Goal: Navigation & Orientation: Find specific page/section

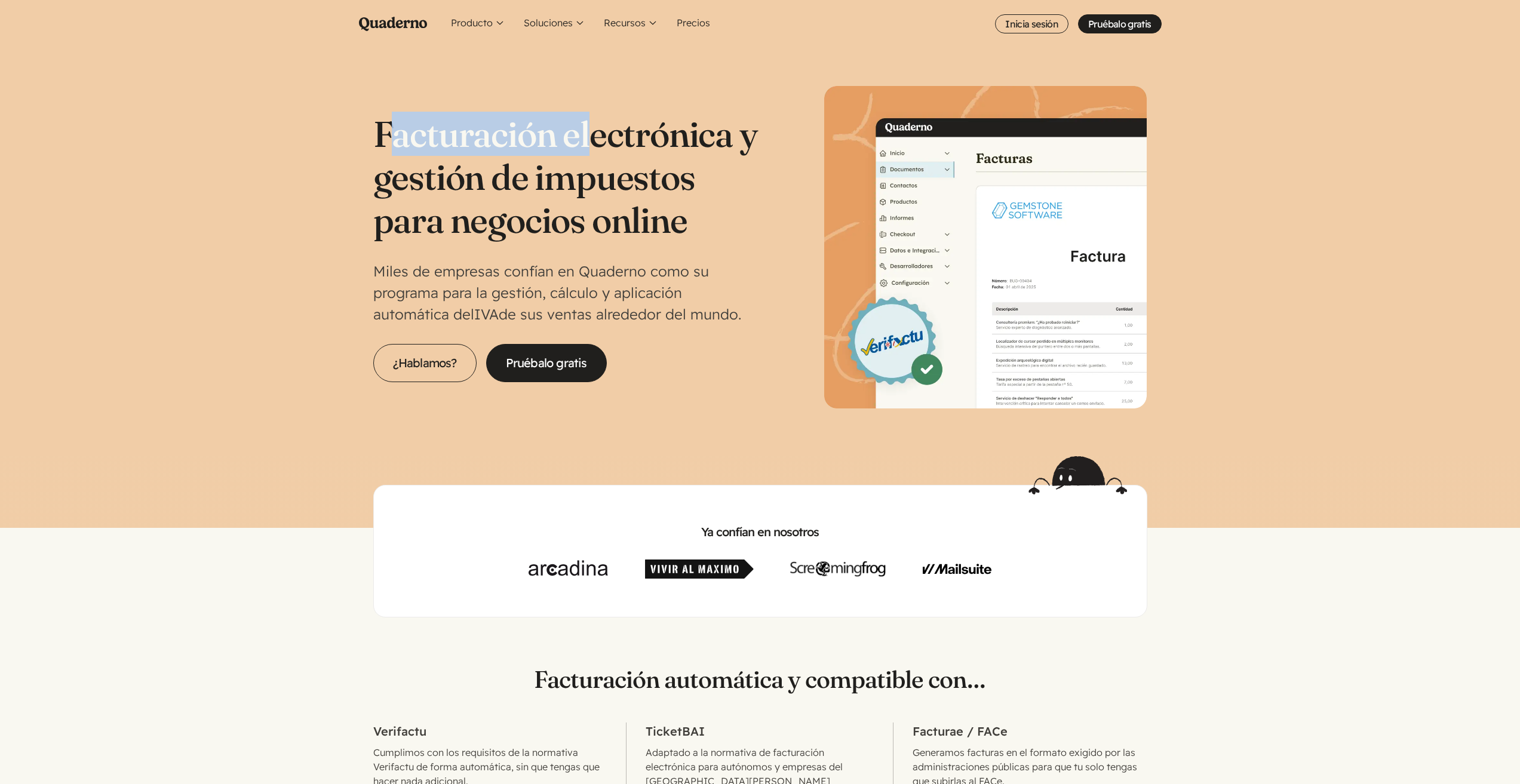
drag, startPoint x: 576, startPoint y: 117, endPoint x: 373, endPoint y: 111, distance: 203.1
click at [379, 111] on div "Facturación electrónica y gestión de impuestos para negocios online Miles de em…" at bounding box center [760, 246] width 774 height 323
click at [637, 200] on h1 "Facturación electrónica y gestión de impuestos para negocios online" at bounding box center [566, 177] width 387 height 129
click at [633, 209] on h1 "Facturación electrónica y gestión de impuestos para negocios online" at bounding box center [566, 177] width 387 height 129
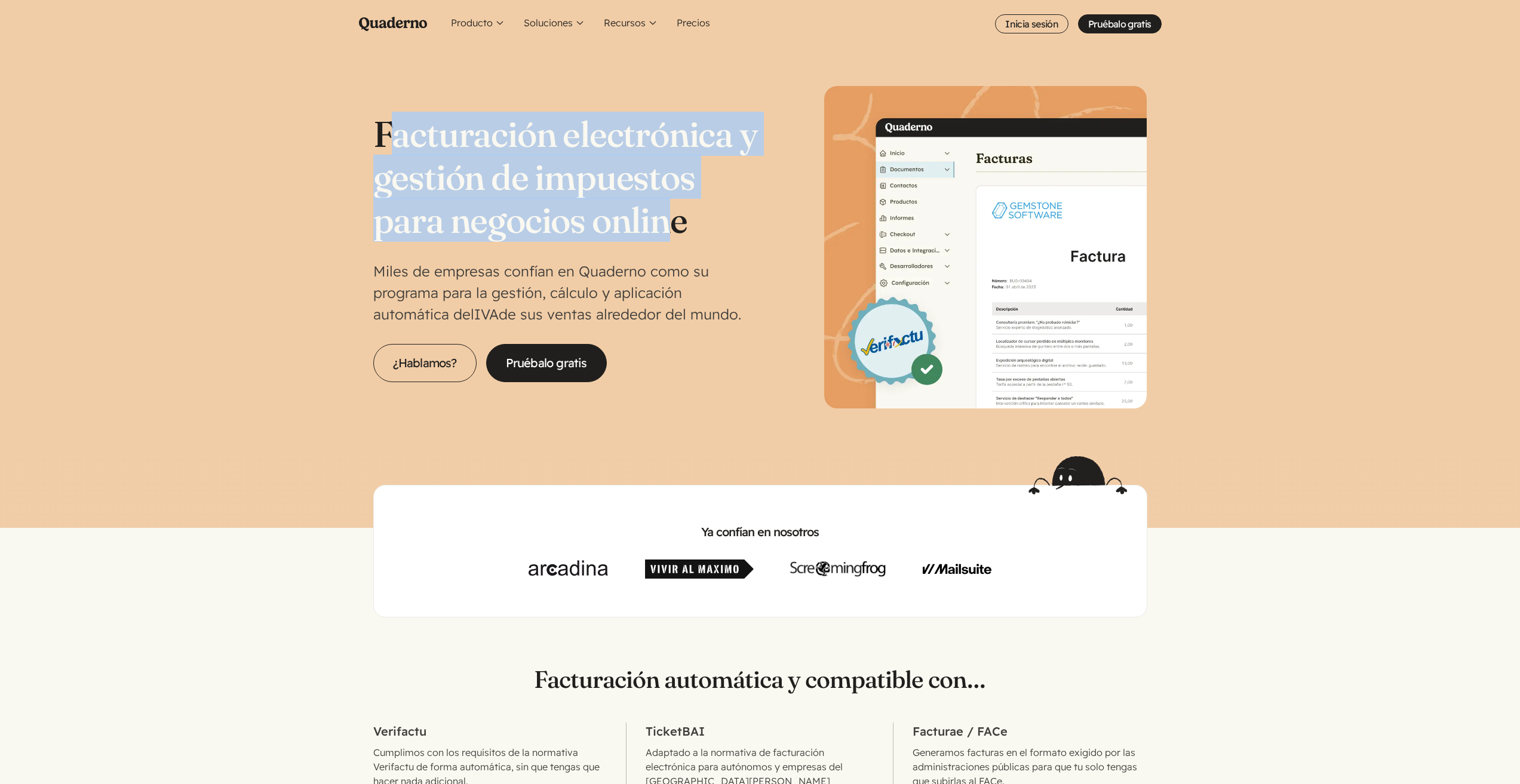
drag, startPoint x: 601, startPoint y: 230, endPoint x: 387, endPoint y: 153, distance: 227.4
click at [387, 153] on h1 "Facturación electrónica y gestión de impuestos para negocios online" at bounding box center [566, 177] width 387 height 129
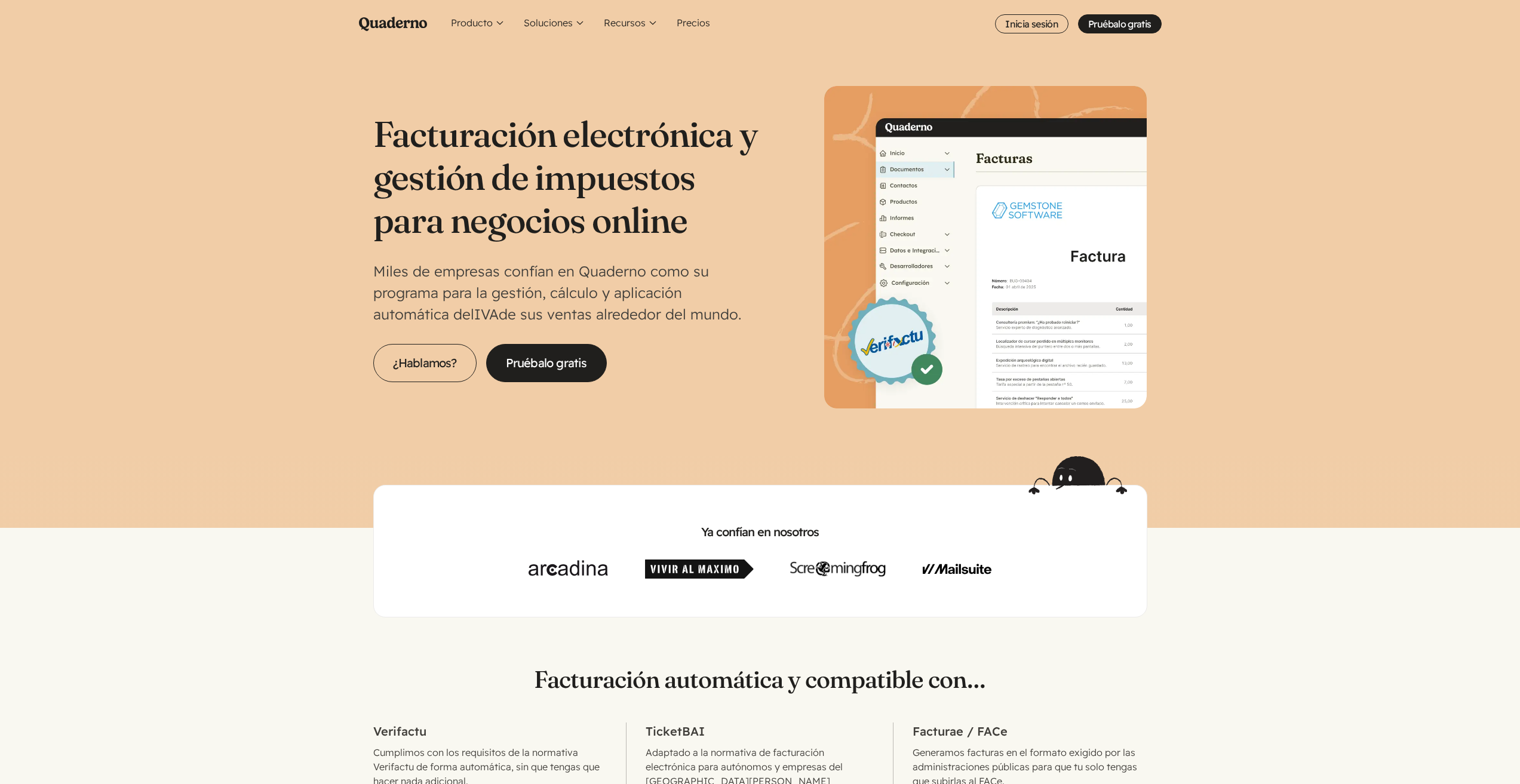
drag, startPoint x: 707, startPoint y: 429, endPoint x: 714, endPoint y: 426, distance: 7.6
click at [708, 428] on section "Facturación electrónica y gestión de impuestos para negocios online Miles de em…" at bounding box center [760, 251] width 1520 height 408
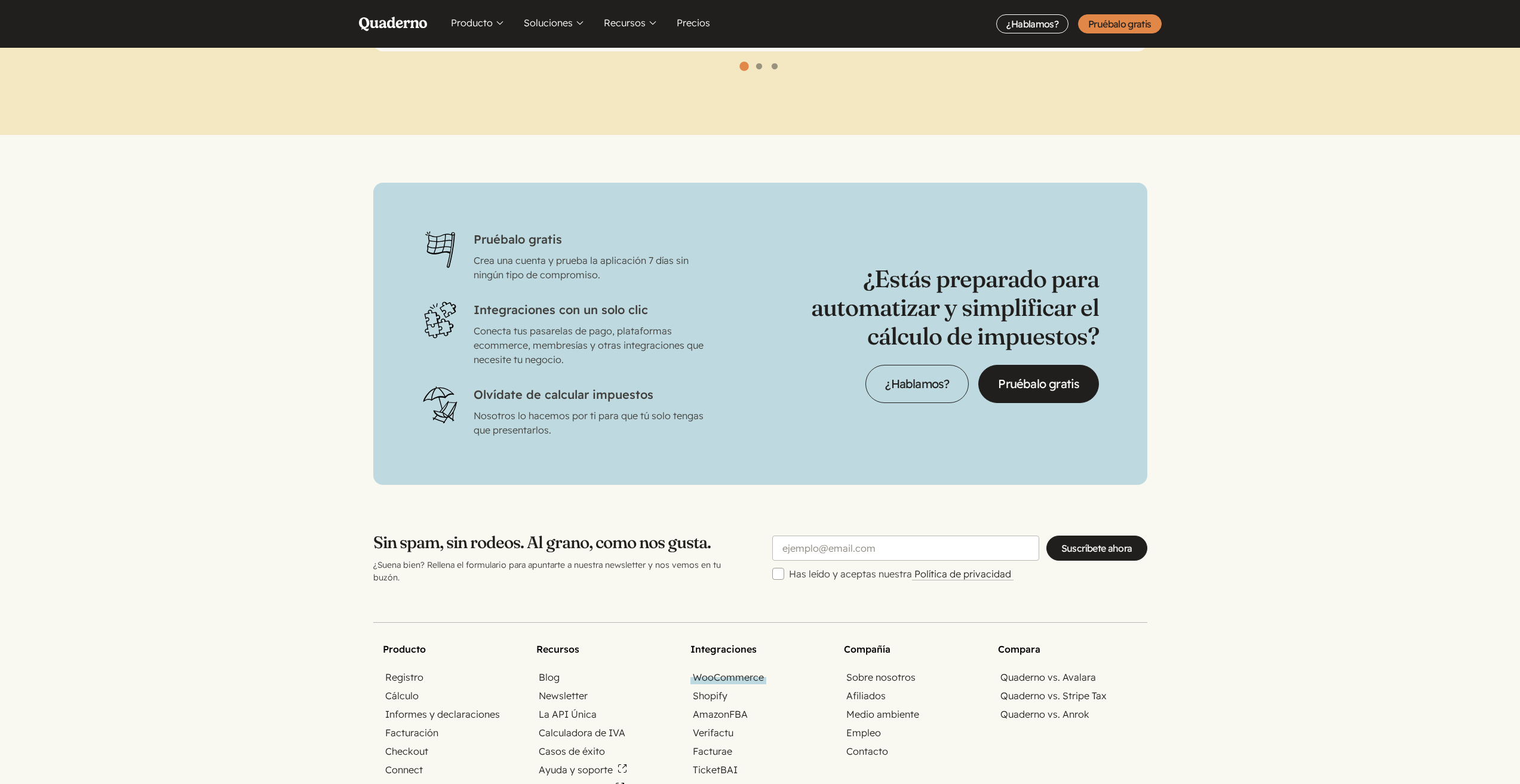
scroll to position [3818, 0]
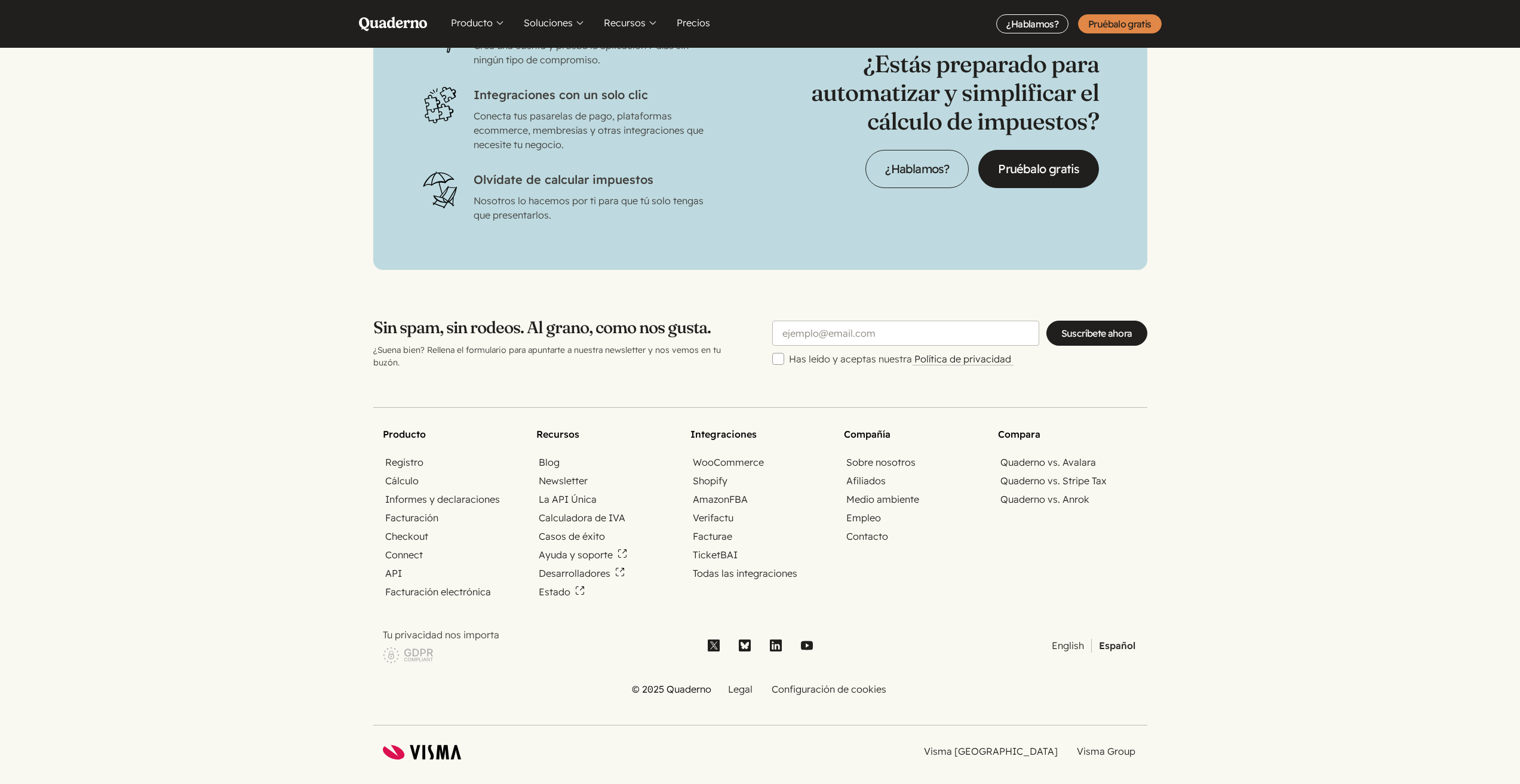
drag, startPoint x: 553, startPoint y: 741, endPoint x: 455, endPoint y: 737, distance: 98.1
click at [455, 745] on div "[DEMOGRAPHIC_DATA] Visma [GEOGRAPHIC_DATA] Visma Group" at bounding box center [760, 753] width 755 height 15
drag, startPoint x: 470, startPoint y: 738, endPoint x: 398, endPoint y: 738, distance: 72.0
click at [386, 745] on div "[DEMOGRAPHIC_DATA] Visma [GEOGRAPHIC_DATA] Visma Group" at bounding box center [760, 753] width 755 height 15
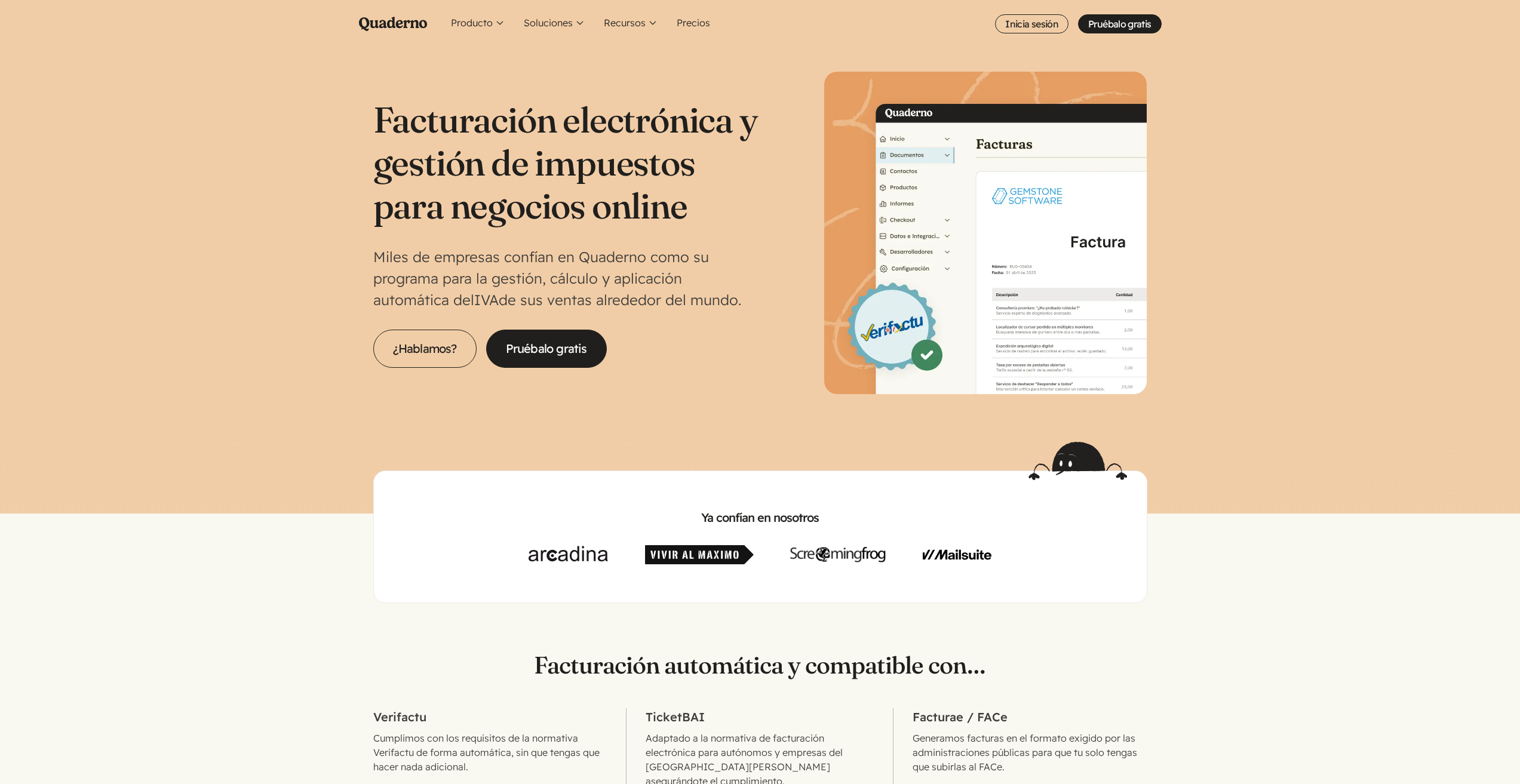
scroll to position [0, 0]
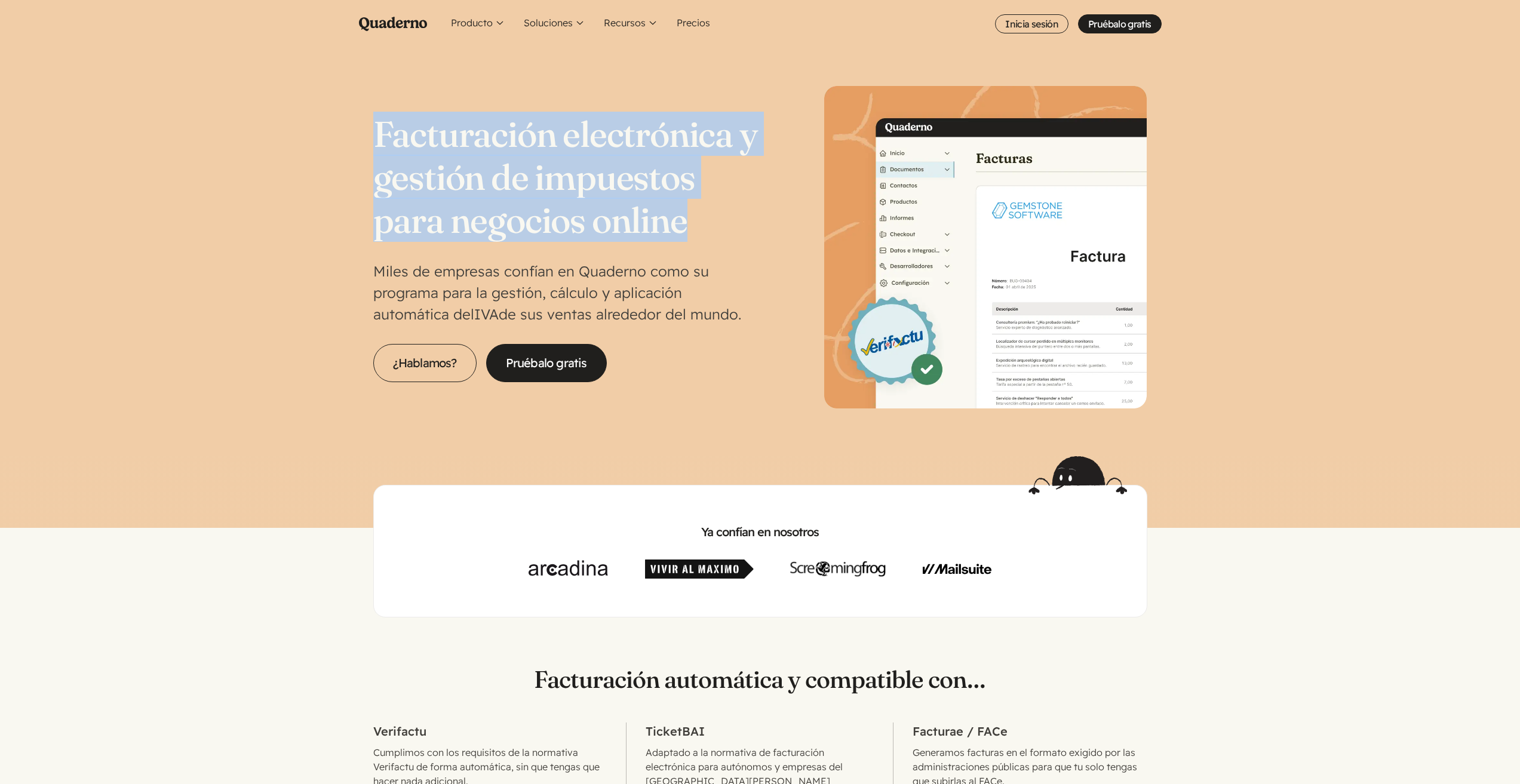
drag, startPoint x: 380, startPoint y: 144, endPoint x: 722, endPoint y: 233, distance: 353.4
click at [722, 233] on h1 "Facturación electrónica y gestión de impuestos para negocios online" at bounding box center [566, 177] width 387 height 129
click at [306, 153] on section "Facturación electrónica y gestión de impuestos para negocios online Miles de em…" at bounding box center [760, 251] width 1520 height 408
click at [345, 133] on section "Facturación electrónica y gestión de impuestos para negocios online Miles de em…" at bounding box center [760, 251] width 1520 height 408
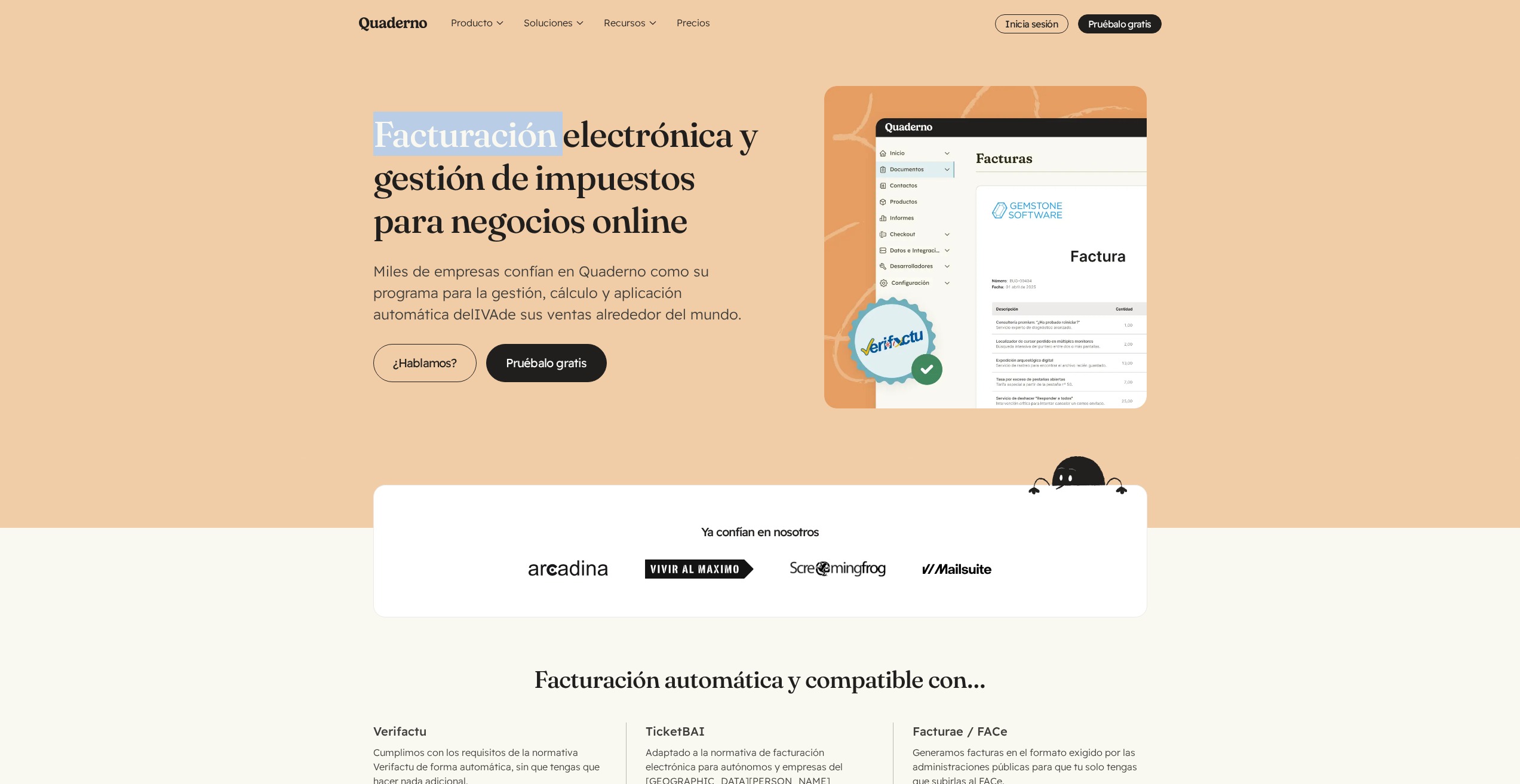
drag, startPoint x: 345, startPoint y: 133, endPoint x: 366, endPoint y: 133, distance: 21.0
click at [348, 132] on section "Facturación electrónica y gestión de impuestos para negocios online Miles de em…" at bounding box center [760, 251] width 1520 height 408
click at [460, 171] on h1 "Facturación electrónica y gestión de impuestos para negocios online" at bounding box center [566, 177] width 387 height 129
click at [465, 174] on h1 "Facturación electrónica y gestión de impuestos para negocios online" at bounding box center [566, 177] width 387 height 129
click at [469, 174] on h1 "Facturación electrónica y gestión de impuestos para negocios online" at bounding box center [566, 177] width 387 height 129
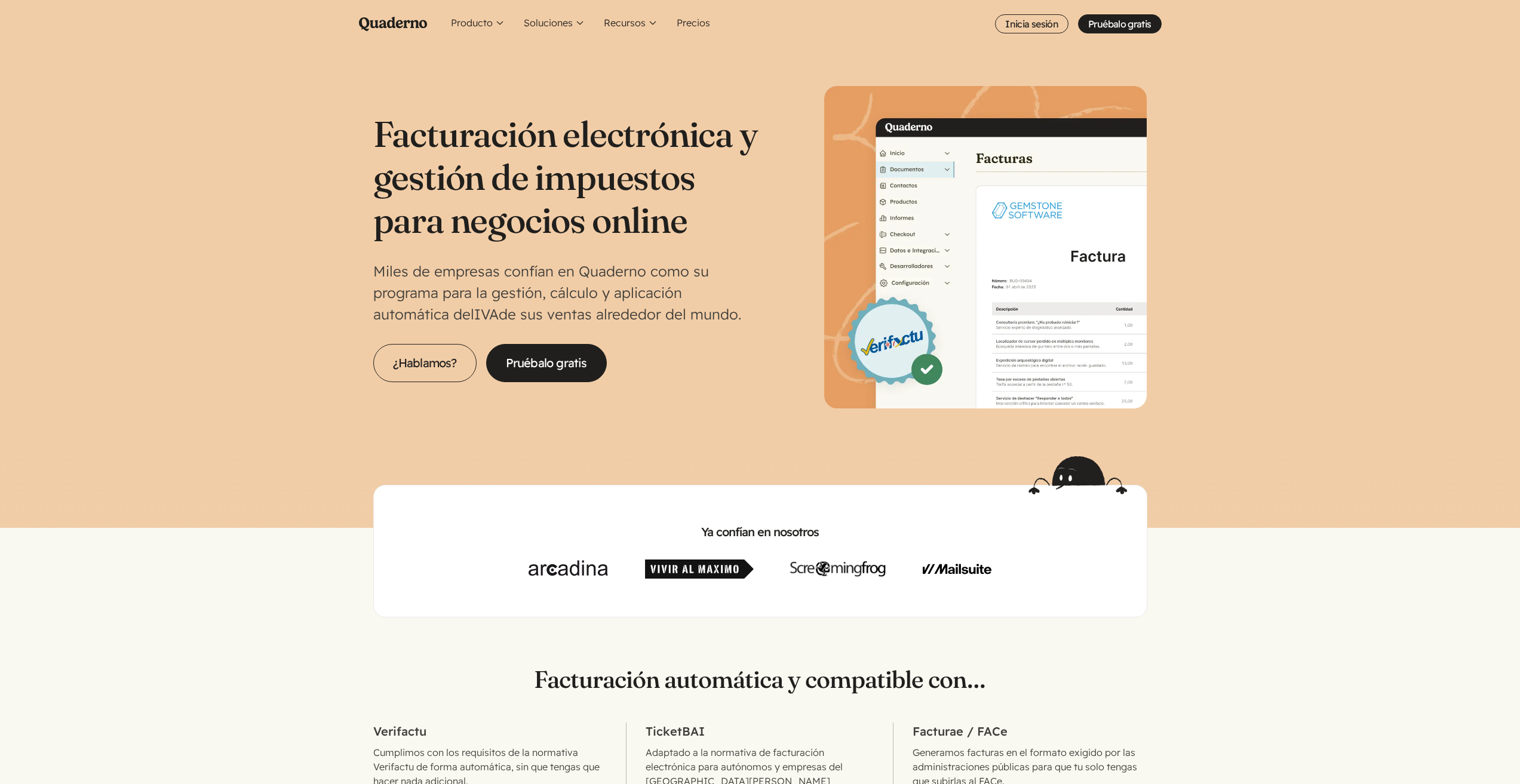
click at [471, 174] on h1 "Facturación electrónica y gestión de impuestos para negocios online" at bounding box center [566, 177] width 387 height 129
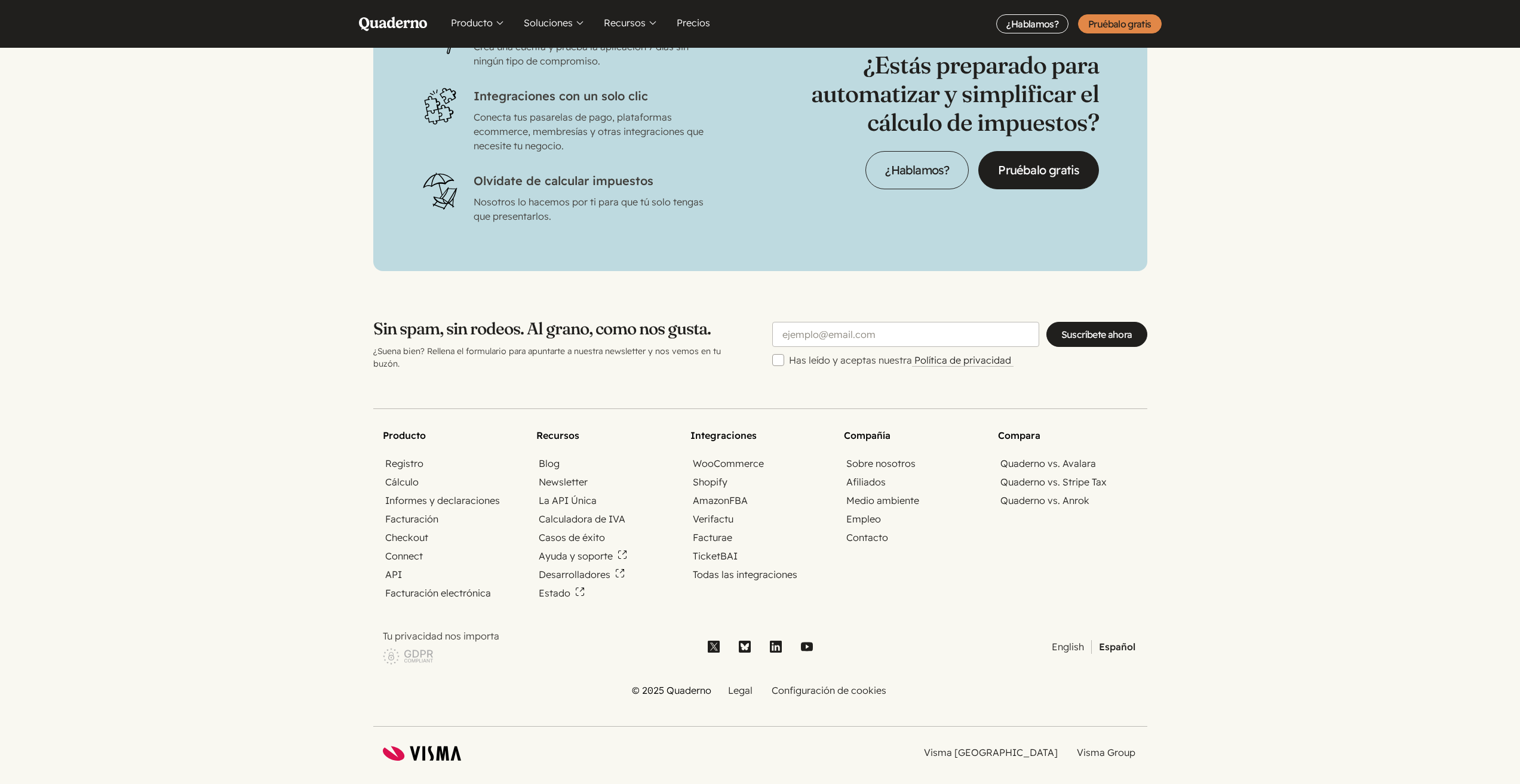
scroll to position [3818, 0]
drag, startPoint x: 445, startPoint y: 735, endPoint x: 422, endPoint y: 737, distance: 23.1
click at [422, 745] on icon "Visma" at bounding box center [422, 753] width 78 height 15
click at [1027, 745] on link "Visma [GEOGRAPHIC_DATA]" at bounding box center [991, 752] width 139 height 13
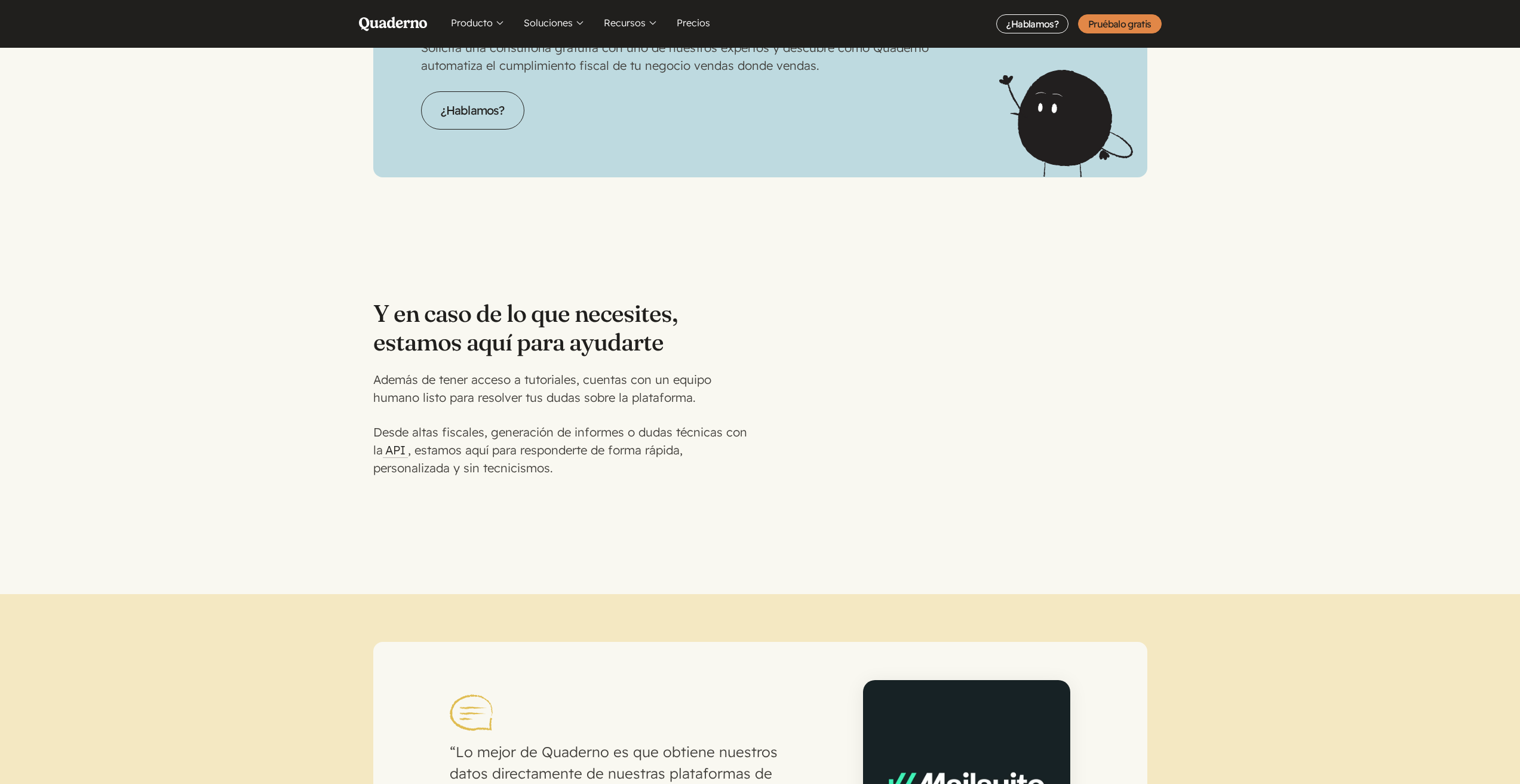
scroll to position [2683, 0]
